Goal: Go to known website: Go to known website

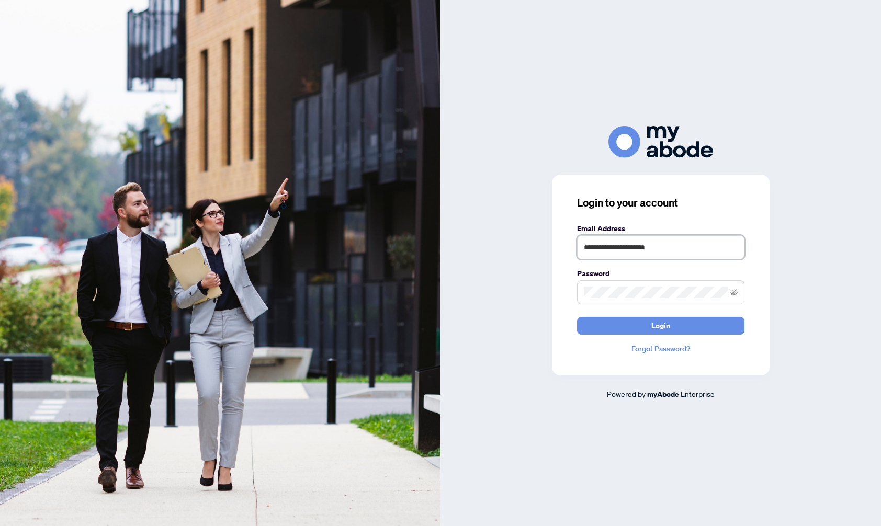
click at [697, 250] on input "**********" at bounding box center [660, 247] width 167 height 24
type input "**********"
click at [665, 322] on span "Login" at bounding box center [660, 326] width 19 height 17
